Goal: Find specific page/section: Find specific page/section

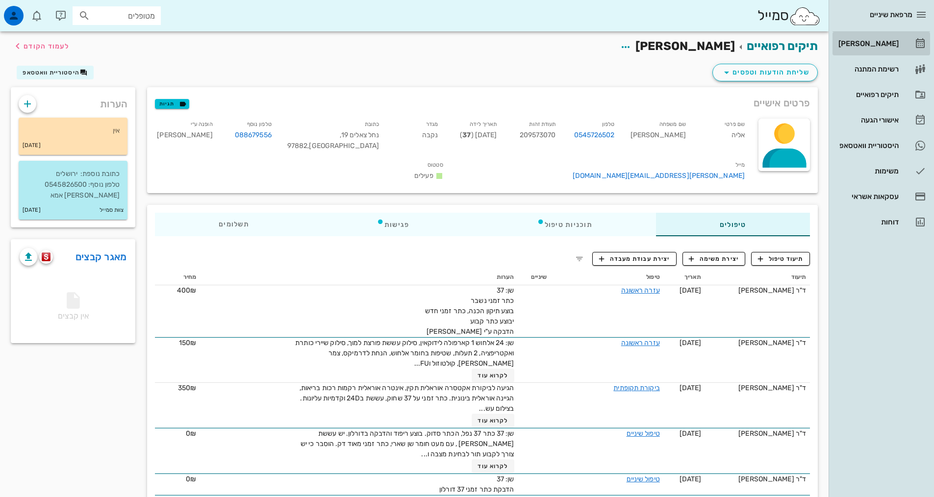
click at [879, 40] on div "[PERSON_NAME]" at bounding box center [867, 44] width 62 height 8
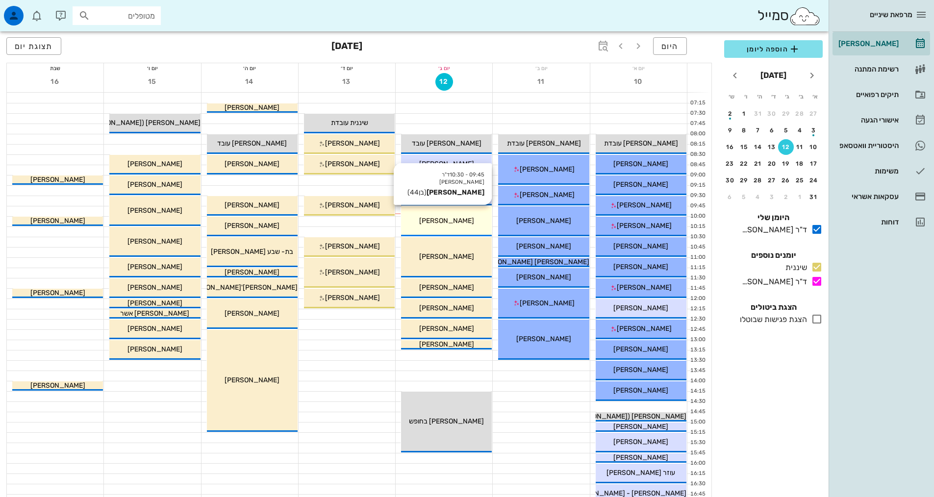
click at [472, 222] on div "[PERSON_NAME]" at bounding box center [446, 221] width 91 height 10
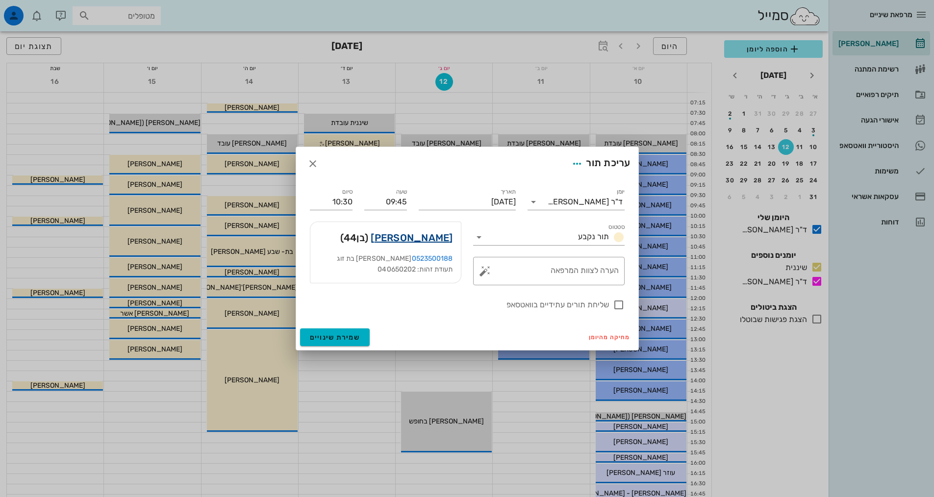
click at [428, 238] on link "[PERSON_NAME]" at bounding box center [412, 238] width 82 height 16
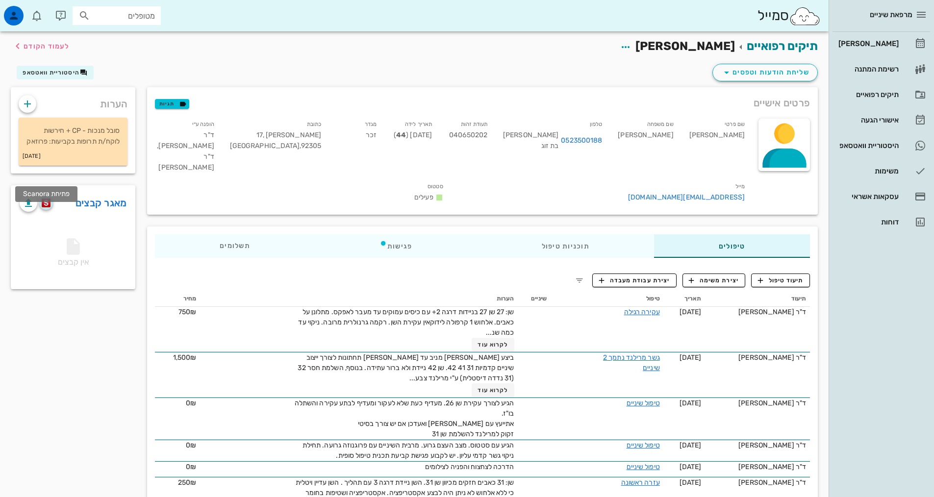
click at [47, 207] on img "button" at bounding box center [46, 203] width 9 height 9
